Goal: Task Accomplishment & Management: Use online tool/utility

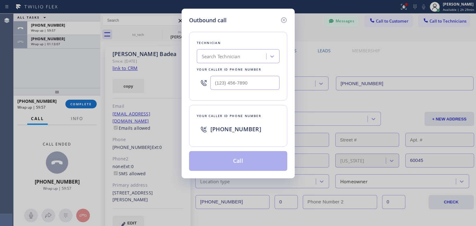
click at [215, 53] on div "Search Technician" at bounding box center [221, 56] width 38 height 7
type input "[PERSON_NAME]"
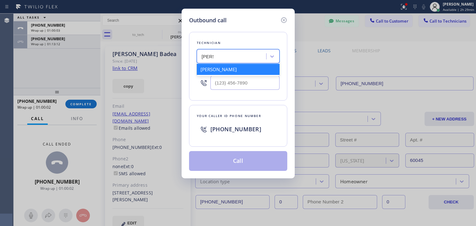
click at [243, 73] on div "[PERSON_NAME]" at bounding box center [238, 69] width 83 height 11
type input "[PHONE_NUMBER]"
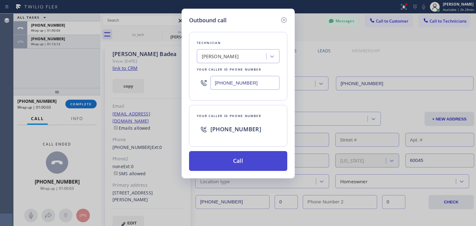
click at [237, 162] on button "Call" at bounding box center [238, 161] width 98 height 20
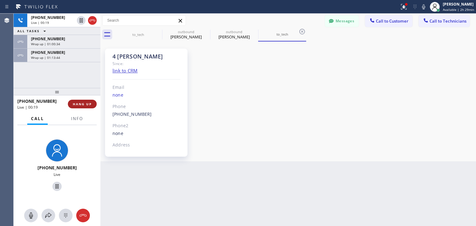
click at [87, 103] on span "HANG UP" at bounding box center [82, 104] width 19 height 4
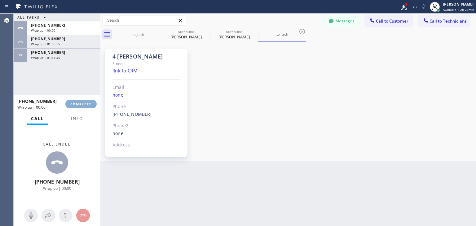
click at [87, 103] on span "COMPLETE" at bounding box center [80, 104] width 21 height 4
click at [305, 205] on div "ALL TASKS ALL TASKS ACTIVE TASKS TASKS IN WRAP UP [PHONE_NUMBER] Wrap up | 00:0…" at bounding box center [245, 120] width 463 height 213
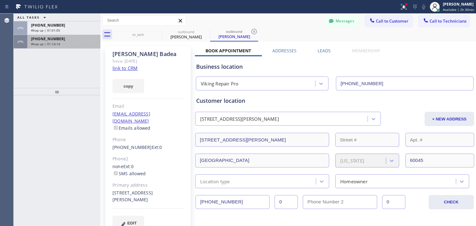
drag, startPoint x: 66, startPoint y: 53, endPoint x: 73, endPoint y: 41, distance: 14.4
click at [73, 41] on div "ALL TASKS ALL TASKS ACTIVE TASKS TASKS IN WRAP UP [PHONE_NUMBER] Wrap up | 01:0…" at bounding box center [57, 51] width 87 height 74
click at [73, 42] on div "Wrap up | 01:14:15" at bounding box center [64, 44] width 66 height 4
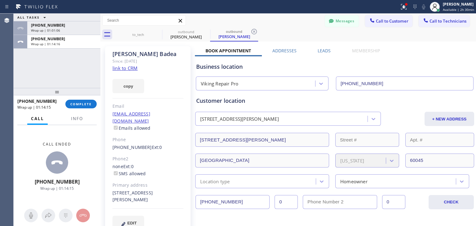
drag, startPoint x: 80, startPoint y: 99, endPoint x: 82, endPoint y: 109, distance: 11.2
click at [82, 109] on div "[PHONE_NUMBER] Wrap up | 01:14:15 COMPLETE" at bounding box center [56, 104] width 79 height 16
click at [159, 35] on icon at bounding box center [157, 31] width 7 height 7
click at [0, 0] on icon at bounding box center [0, 0] width 0 height 0
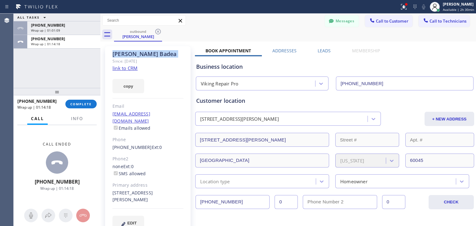
click at [159, 35] on icon at bounding box center [157, 31] width 7 height 7
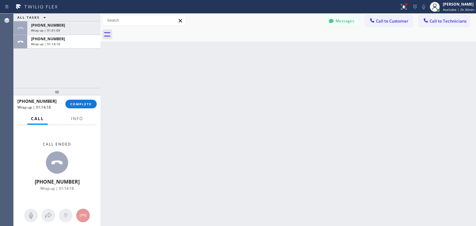
click at [159, 35] on div at bounding box center [295, 35] width 362 height 14
click at [53, 26] on span "[PHONE_NUMBER]" at bounding box center [48, 25] width 34 height 5
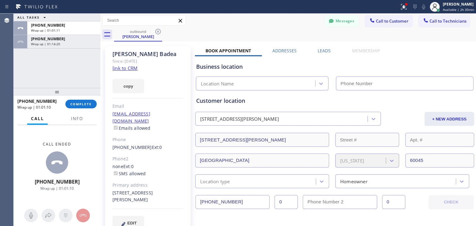
click at [88, 109] on div "[PHONE_NUMBER] Wrap up | 01:01:10 COMPLETE" at bounding box center [56, 104] width 79 height 16
click at [90, 99] on div "[PHONE_NUMBER] Wrap up | 01:01:11 COMPLETE" at bounding box center [56, 104] width 79 height 16
type input "[PHONE_NUMBER]"
click at [90, 101] on button "COMPLETE" at bounding box center [80, 104] width 31 height 9
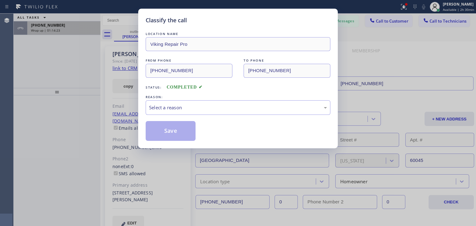
click at [70, 42] on div "Classify the call LOCATION NAME Viking Repair Pro FROM PHONE [PHONE_NUMBER] TO …" at bounding box center [238, 113] width 476 height 226
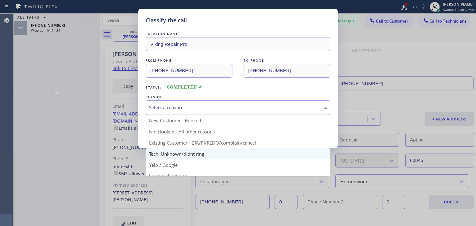
drag, startPoint x: 193, startPoint y: 106, endPoint x: 205, endPoint y: 149, distance: 44.5
click at [205, 115] on div "Select a reason New Customer - Booked Not Booked - All other reasons Existing C…" at bounding box center [238, 107] width 185 height 15
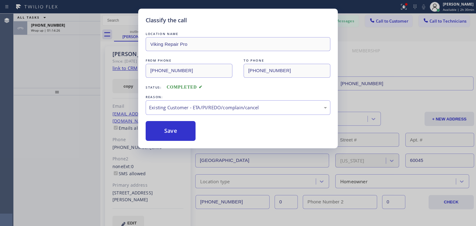
click at [176, 140] on div "Save" at bounding box center [171, 131] width 50 height 20
click at [176, 135] on button "Save" at bounding box center [171, 131] width 50 height 20
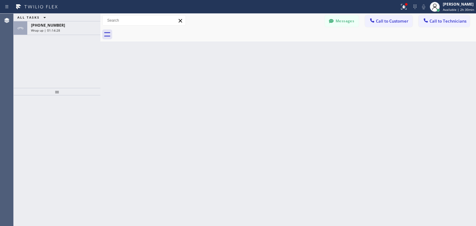
click at [439, 15] on button "Call to Technicians" at bounding box center [444, 21] width 51 height 12
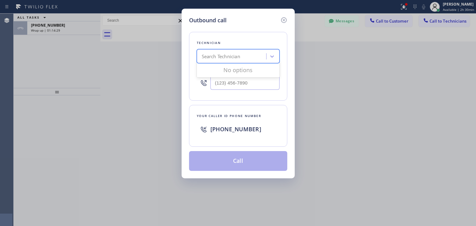
click at [251, 55] on div "Search Technician" at bounding box center [233, 56] width 68 height 11
type input "[PERSON_NAME]"
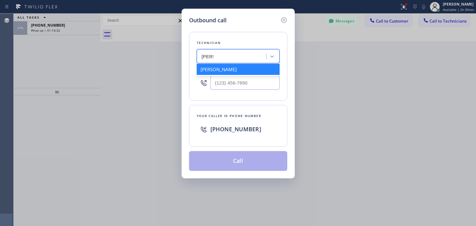
click at [252, 73] on div "[PERSON_NAME]" at bounding box center [238, 69] width 83 height 11
type input "[PHONE_NUMBER]"
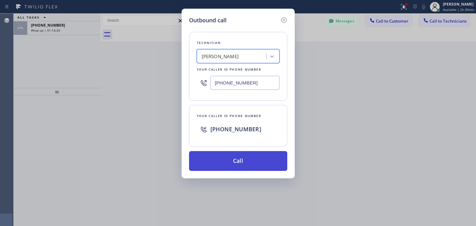
click at [249, 167] on button "Call" at bounding box center [238, 161] width 98 height 20
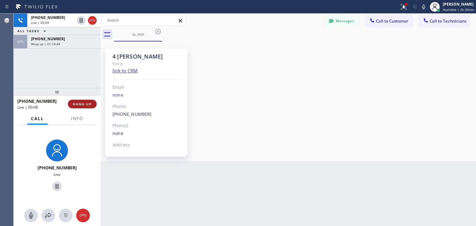
click at [89, 104] on span "HANG UP" at bounding box center [82, 104] width 19 height 4
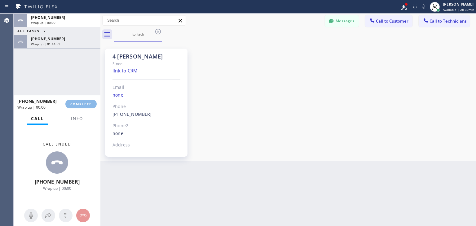
click at [343, 212] on div "ALL TASKS ALL TASKS ACTIVE TASKS TASKS IN WRAP UP [PHONE_NUMBER] Wrap up | 00:0…" at bounding box center [245, 120] width 463 height 213
